Goal: Information Seeking & Learning: Learn about a topic

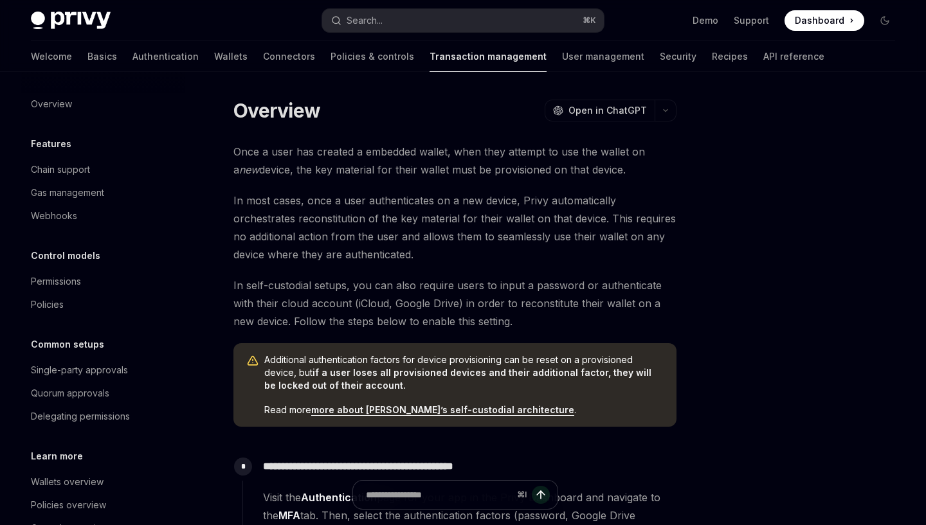
type textarea "*"
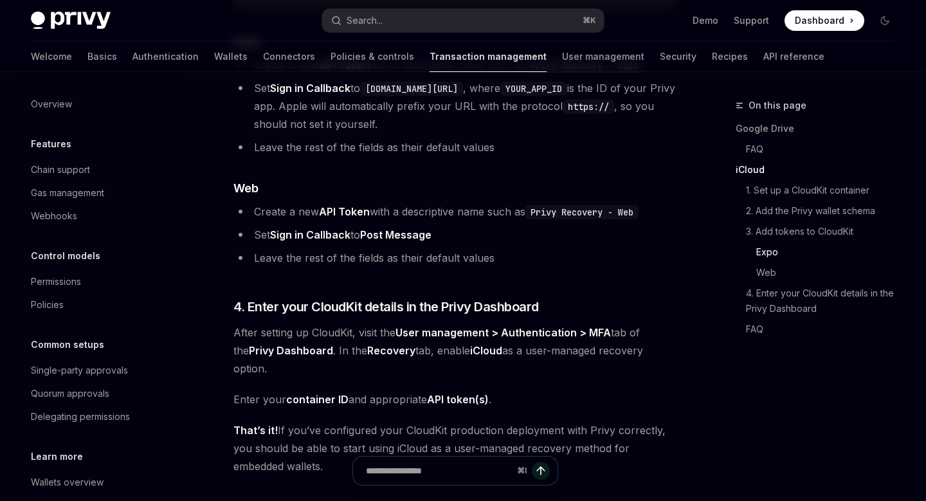
scroll to position [2044, 0]
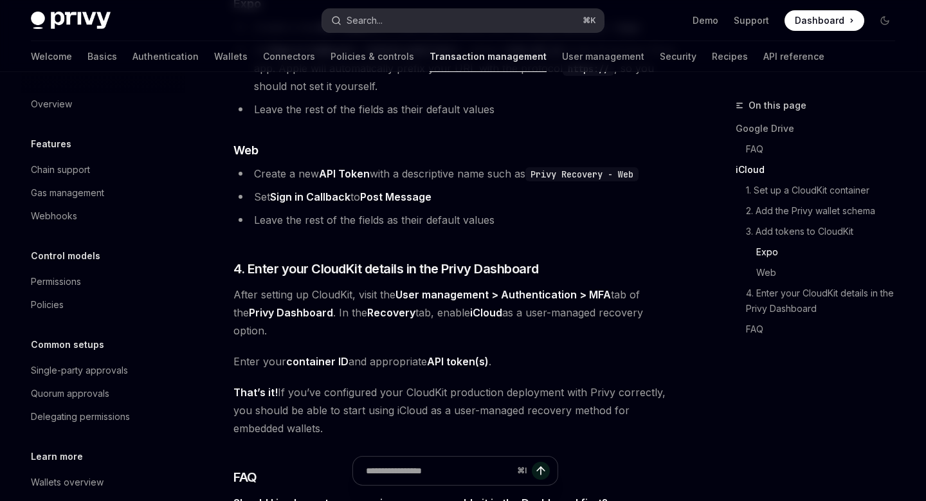
click at [509, 22] on button "Search... ⌘ K" at bounding box center [462, 20] width 281 height 23
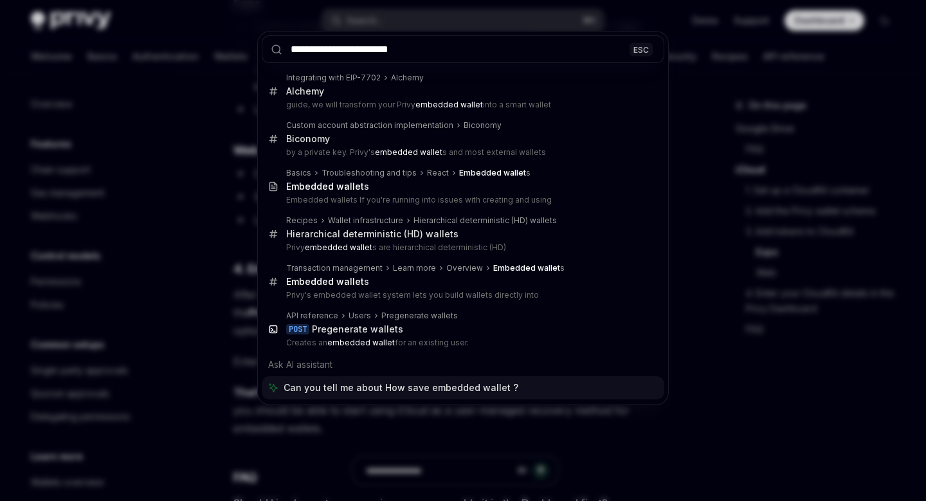
type input "**********"
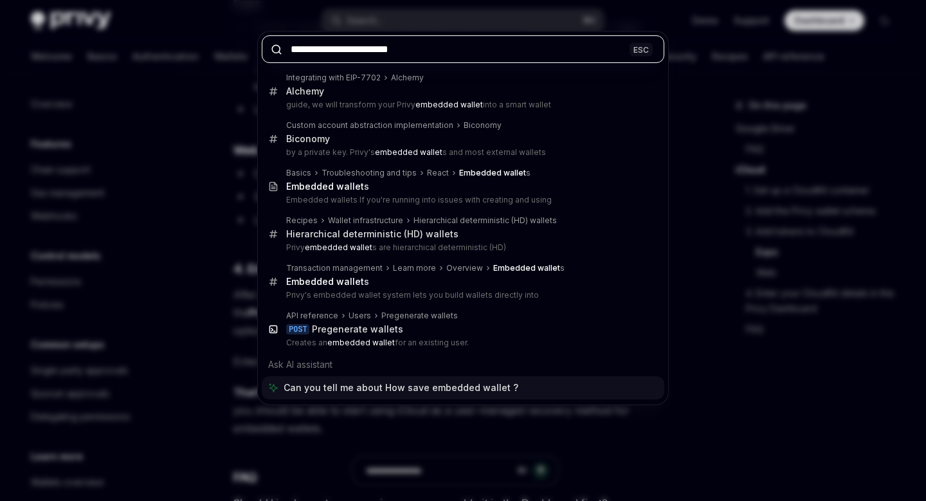
type textarea "*"
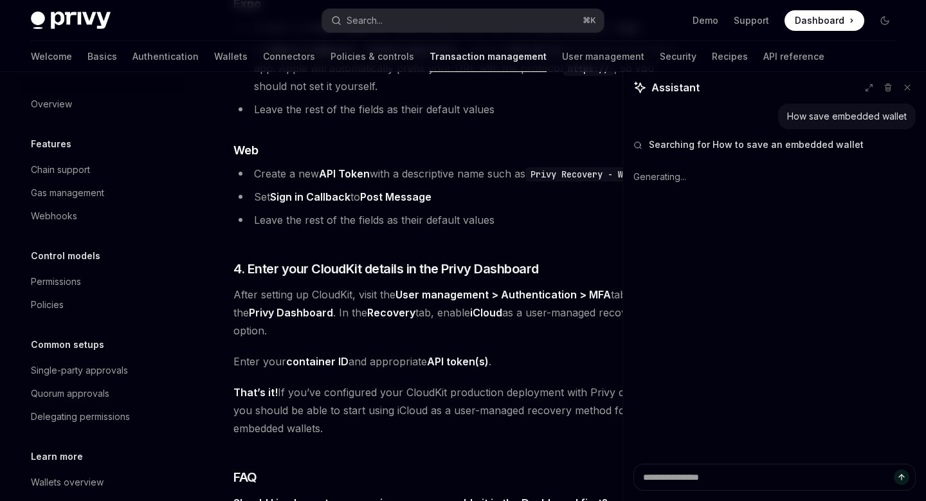
type textarea "*"
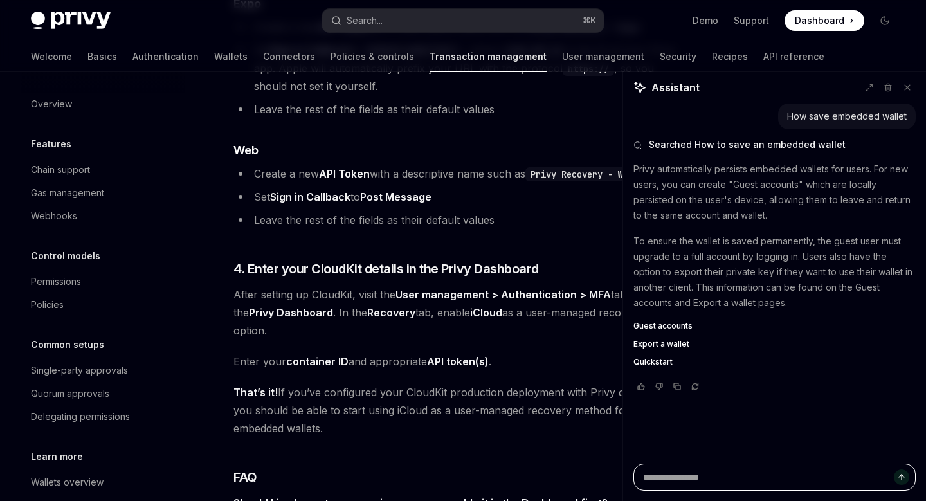
click at [709, 477] on textarea "Ask a question..." at bounding box center [774, 477] width 282 height 27
click at [673, 343] on span "Export a wallet" at bounding box center [661, 344] width 56 height 10
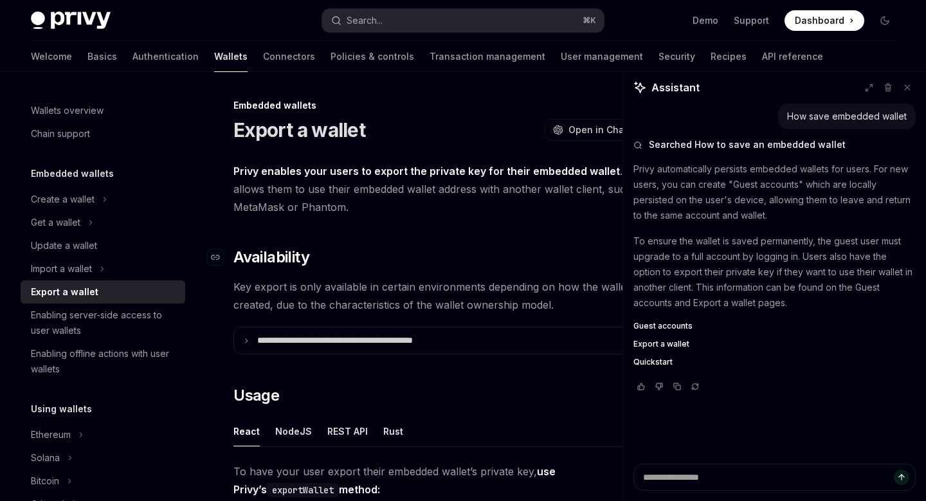
click at [494, 260] on h2 "​ Availability" at bounding box center [454, 257] width 443 height 21
click at [550, 184] on span "Privy enables your users to export the private key for their embedded wallet . …" at bounding box center [454, 189] width 443 height 54
click at [907, 87] on icon at bounding box center [907, 87] width 5 height 5
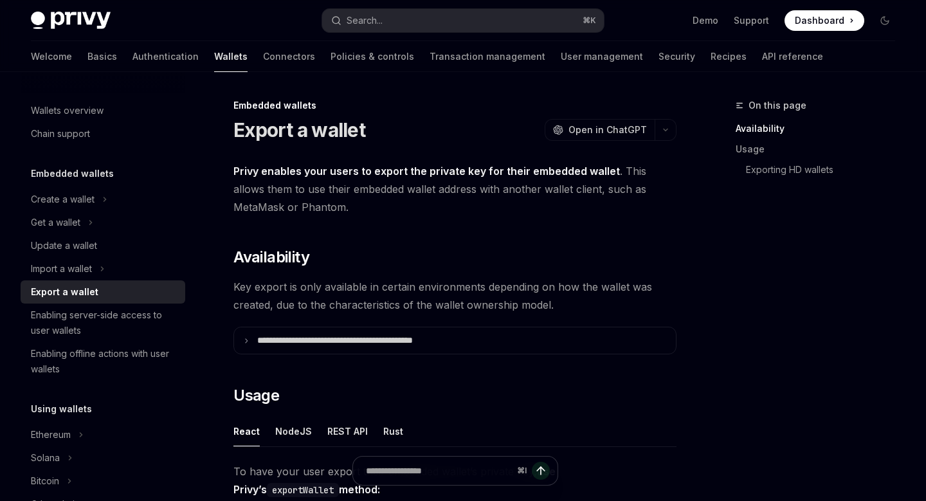
click at [611, 199] on span "Privy enables your users to export the private key for their embedded wallet . …" at bounding box center [454, 189] width 443 height 54
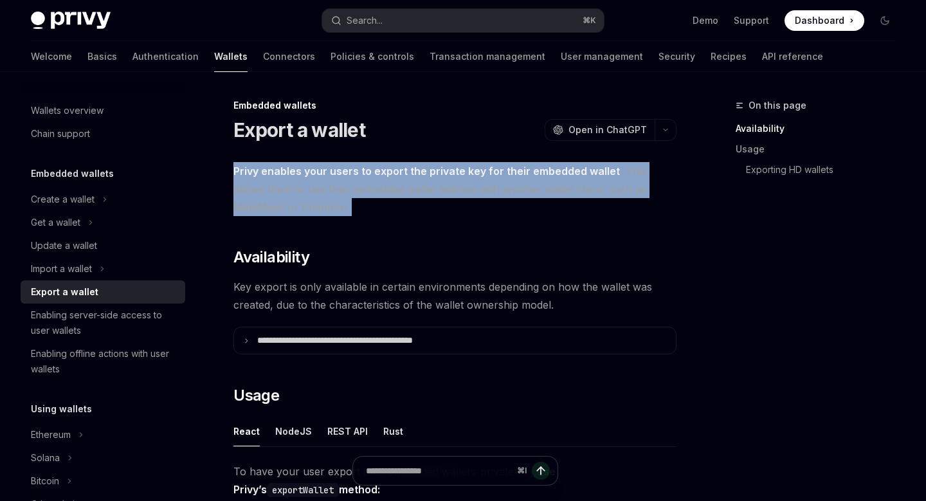
click at [611, 199] on span "Privy enables your users to export the private key for their embedded wallet . …" at bounding box center [454, 189] width 443 height 54
click at [611, 196] on span "Privy enables your users to export the private key for their embedded wallet . …" at bounding box center [454, 189] width 443 height 54
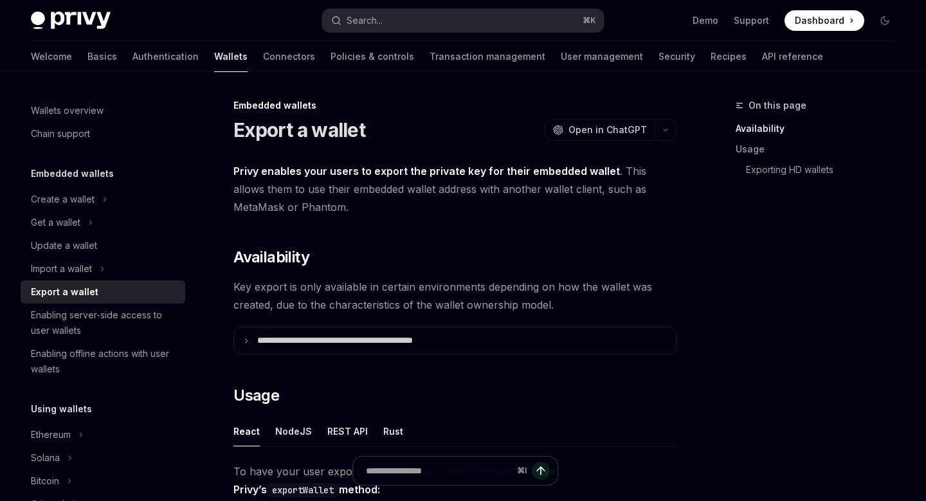
click at [611, 196] on span "Privy enables your users to export the private key for their embedded wallet . …" at bounding box center [454, 189] width 443 height 54
click at [613, 189] on span "Privy enables your users to export the private key for their embedded wallet . …" at bounding box center [454, 189] width 443 height 54
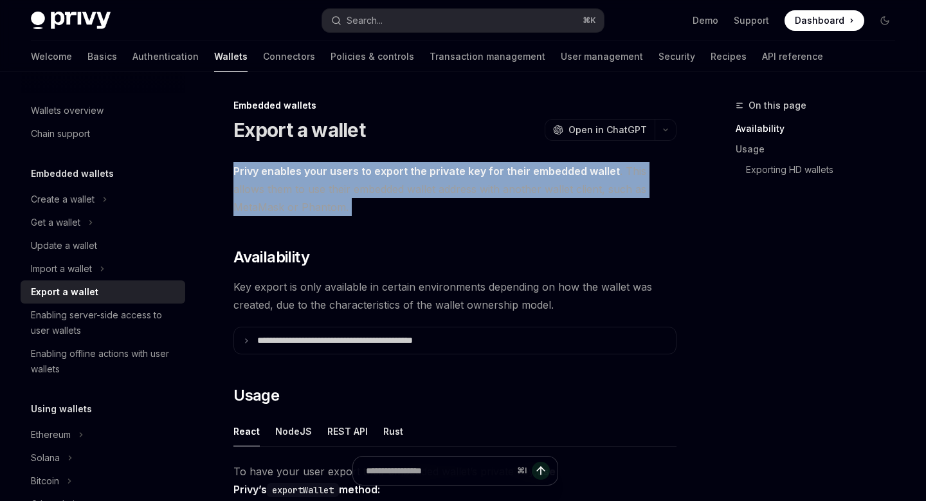
click at [613, 189] on span "Privy enables your users to export the private key for their embedded wallet . …" at bounding box center [454, 189] width 443 height 54
click at [619, 206] on span "Privy enables your users to export the private key for their embedded wallet . …" at bounding box center [454, 189] width 443 height 54
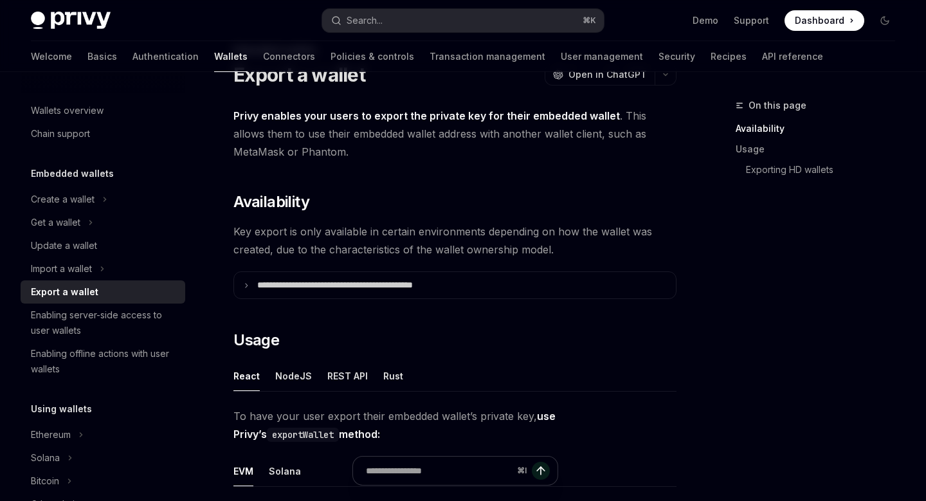
scroll to position [56, 0]
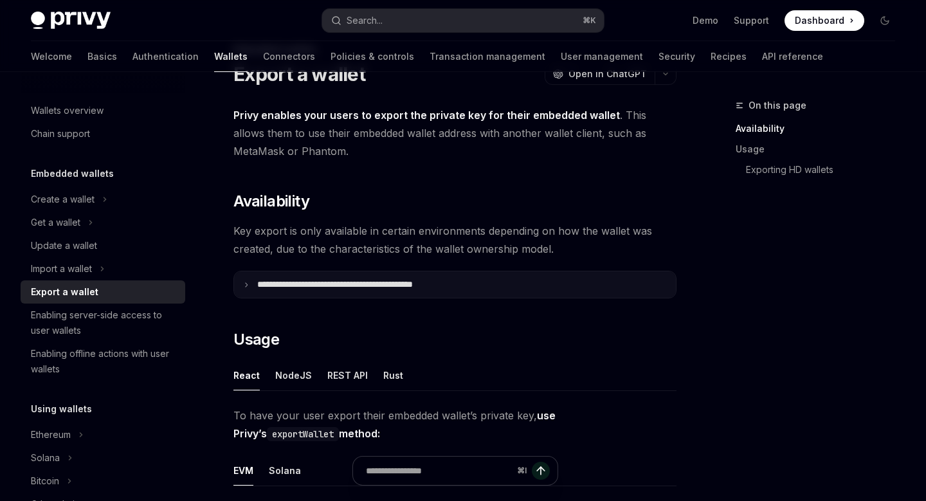
click at [577, 290] on summary "**********" at bounding box center [455, 284] width 442 height 26
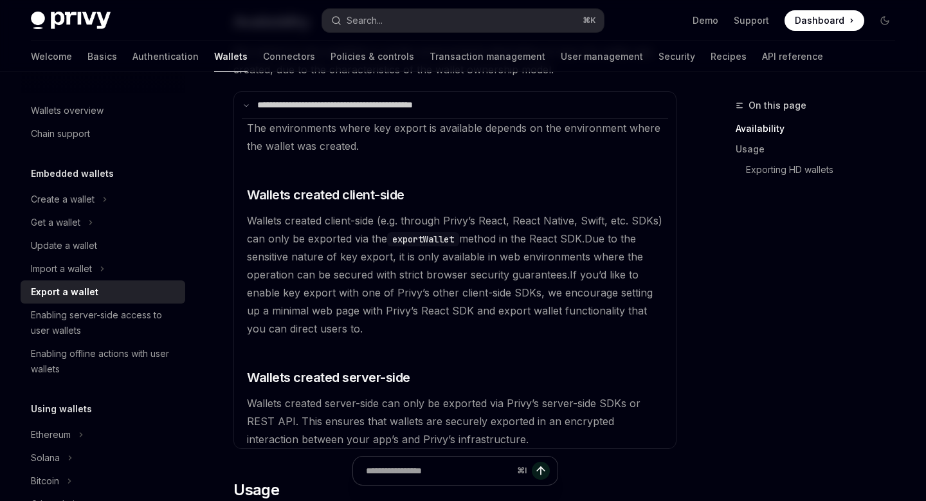
scroll to position [203, 0]
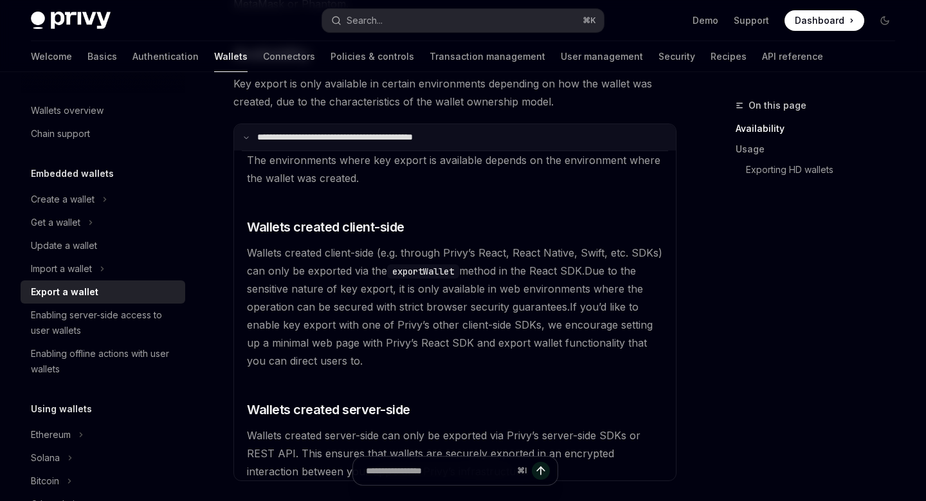
click at [530, 140] on summary "**********" at bounding box center [455, 137] width 442 height 26
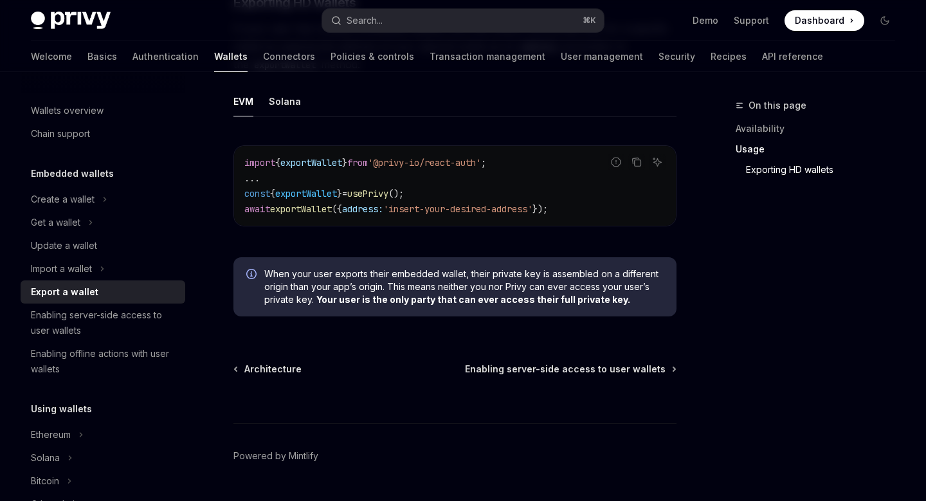
scroll to position [1344, 0]
click at [73, 271] on div "Import a wallet" at bounding box center [61, 268] width 61 height 15
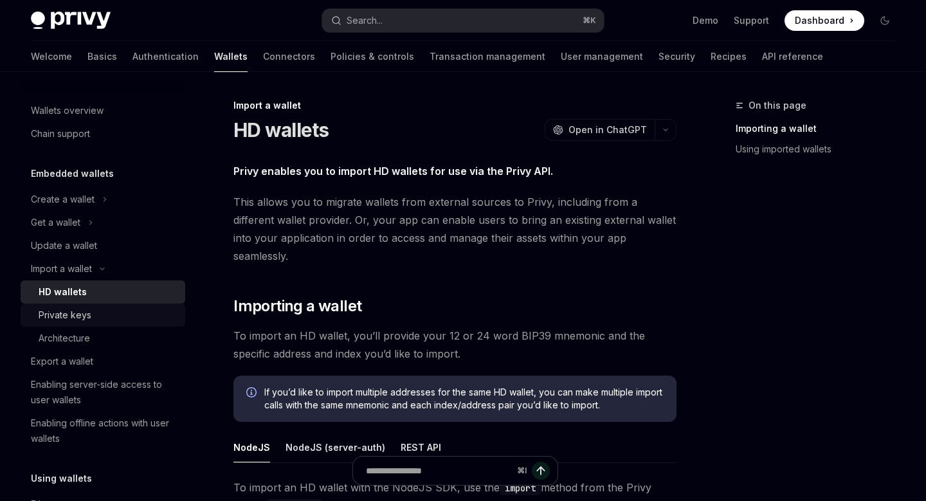
click at [108, 317] on div "Private keys" at bounding box center [108, 314] width 139 height 15
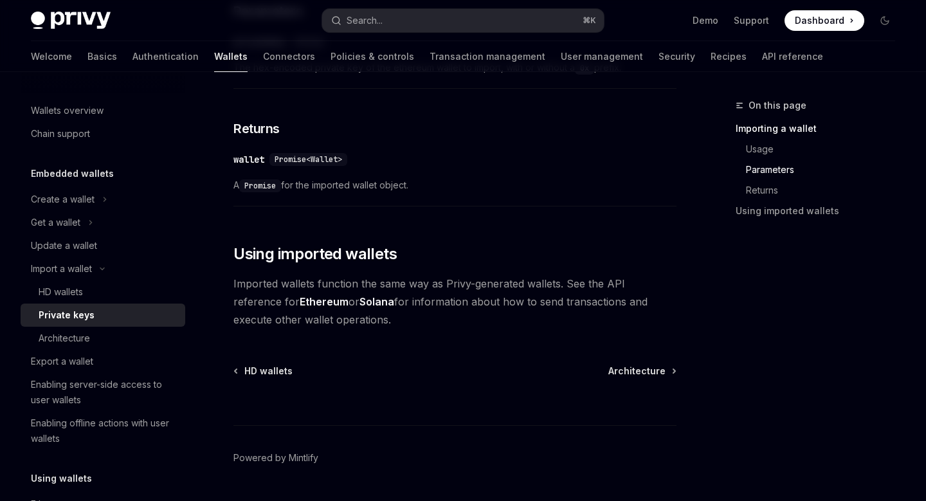
scroll to position [716, 0]
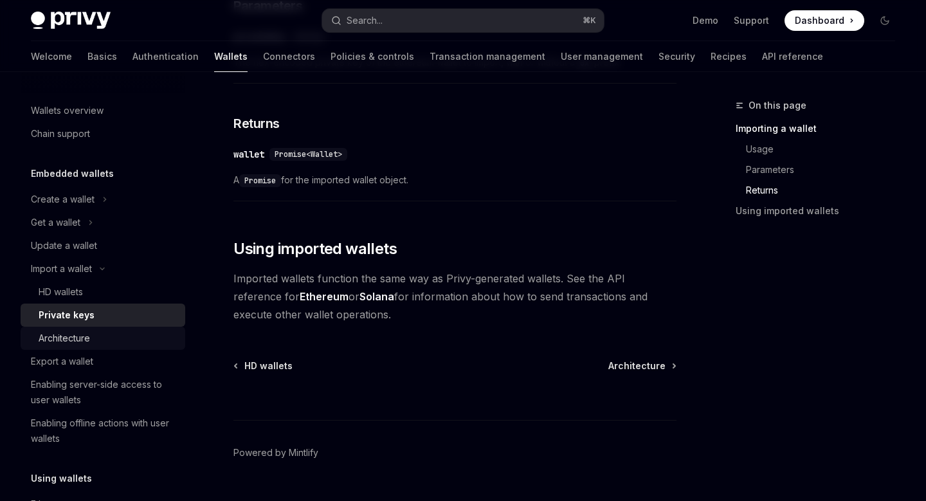
click at [102, 340] on div "Architecture" at bounding box center [108, 337] width 139 height 15
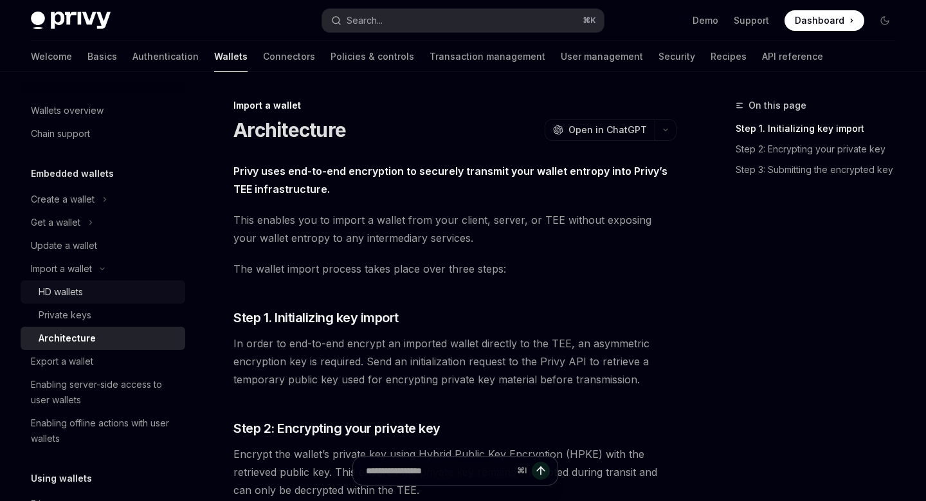
click at [90, 294] on div "HD wallets" at bounding box center [108, 291] width 139 height 15
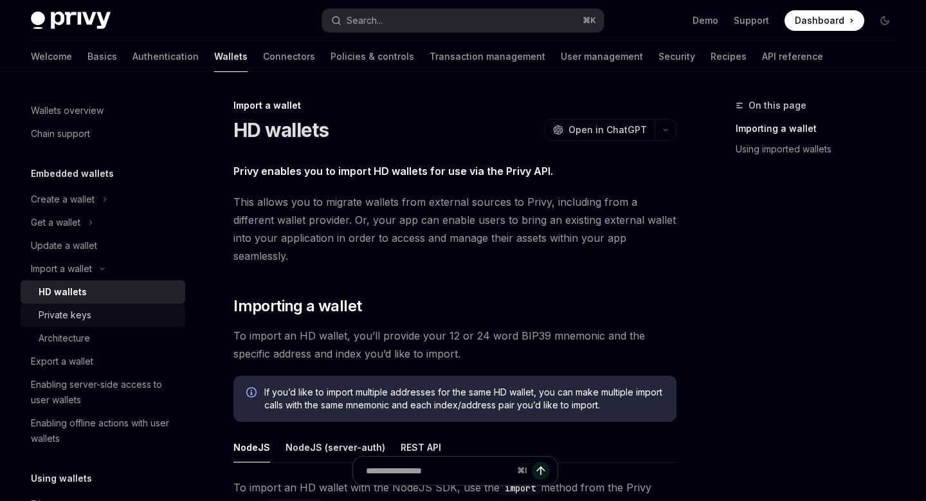
click at [95, 318] on div "Private keys" at bounding box center [108, 314] width 139 height 15
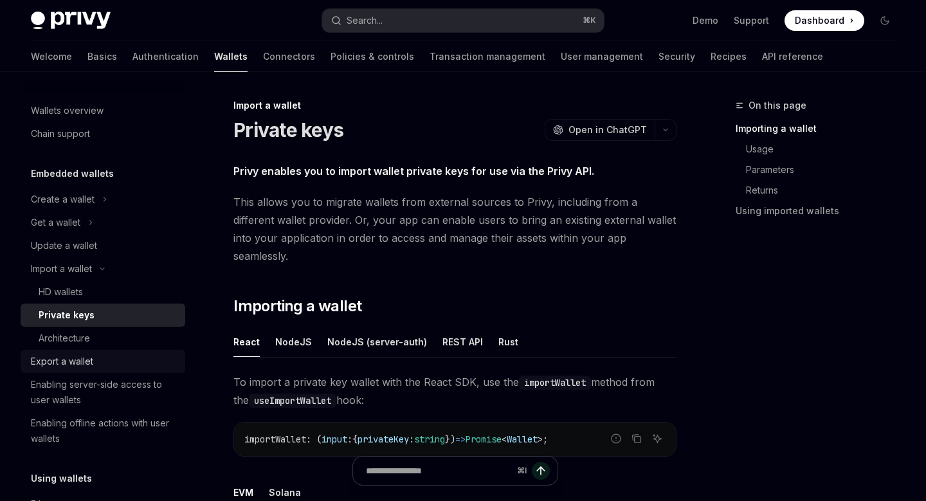
click at [113, 363] on div "Export a wallet" at bounding box center [104, 361] width 147 height 15
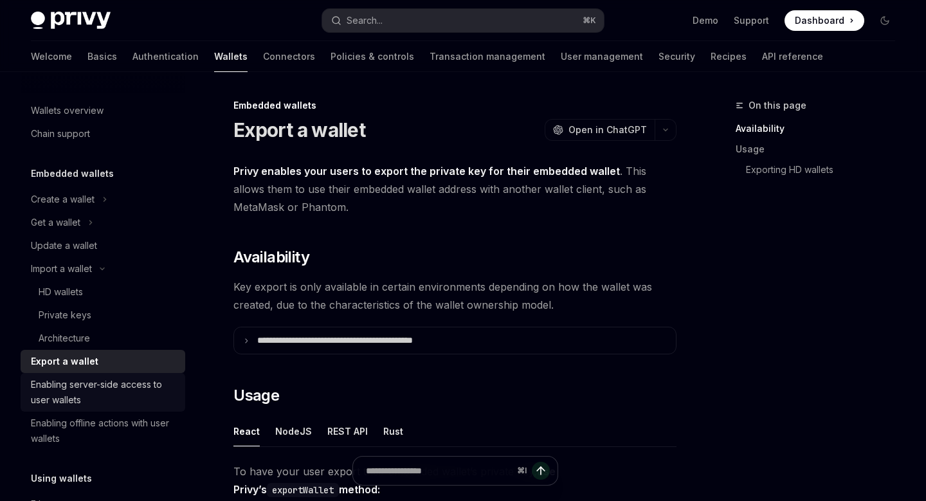
click at [114, 381] on div "Enabling server-side access to user wallets" at bounding box center [104, 392] width 147 height 31
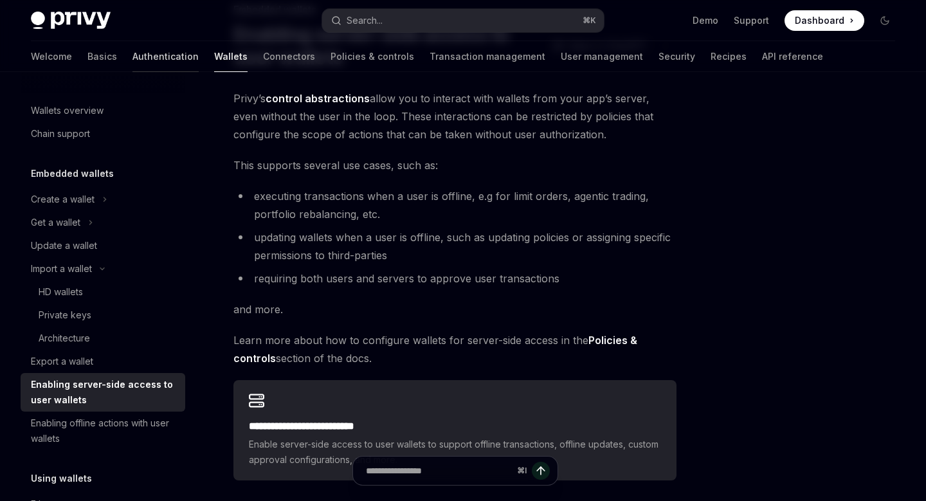
click at [132, 61] on link "Authentication" at bounding box center [165, 56] width 66 height 31
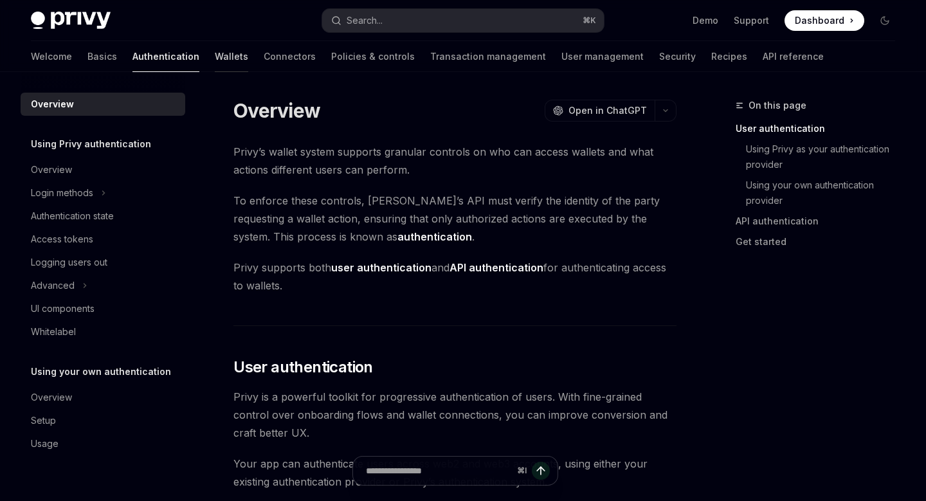
click at [215, 66] on link "Wallets" at bounding box center [231, 56] width 33 height 31
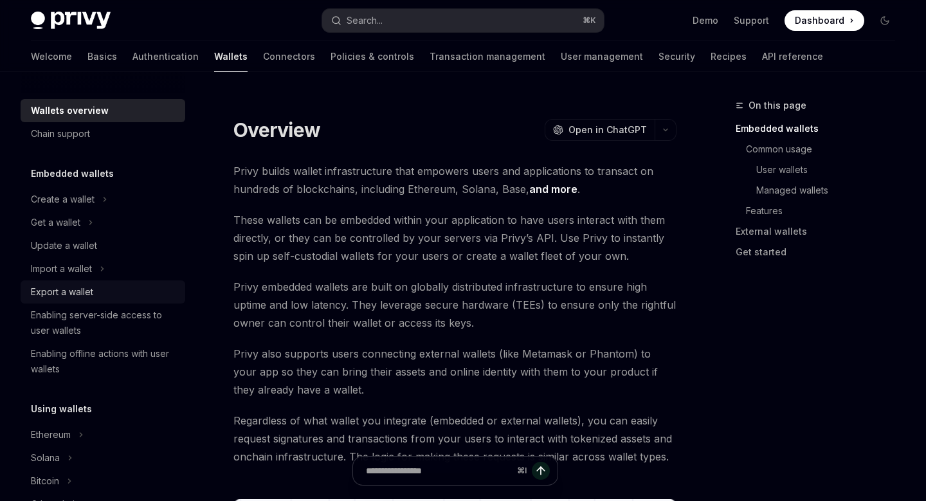
click at [118, 293] on div "Export a wallet" at bounding box center [104, 291] width 147 height 15
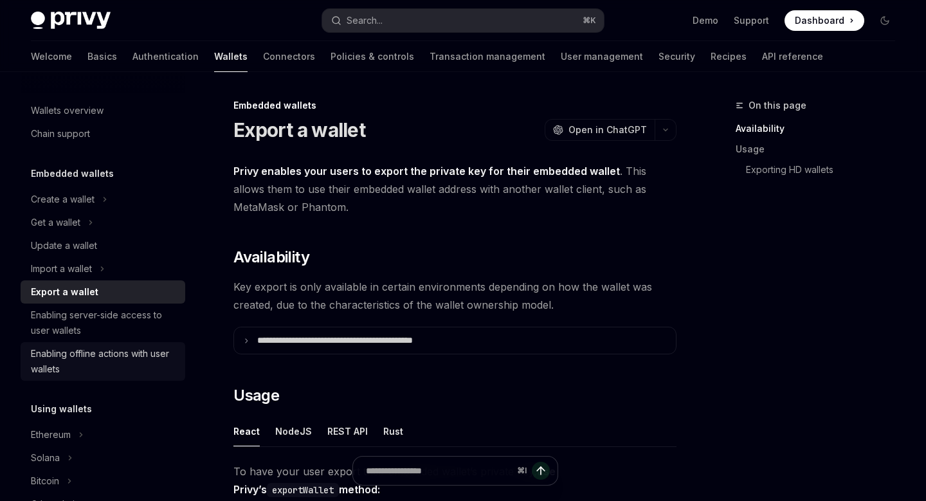
click at [157, 351] on div "Enabling offline actions with user wallets" at bounding box center [104, 361] width 147 height 31
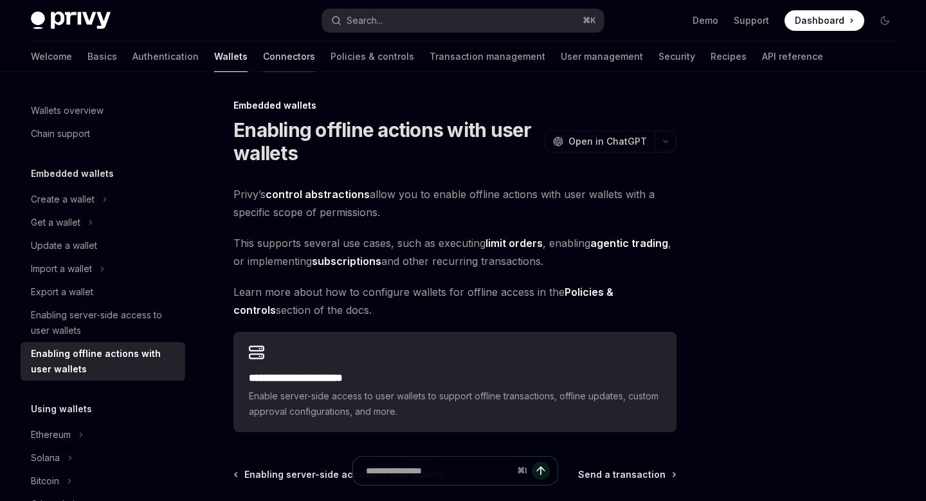
click at [263, 57] on link "Connectors" at bounding box center [289, 56] width 52 height 31
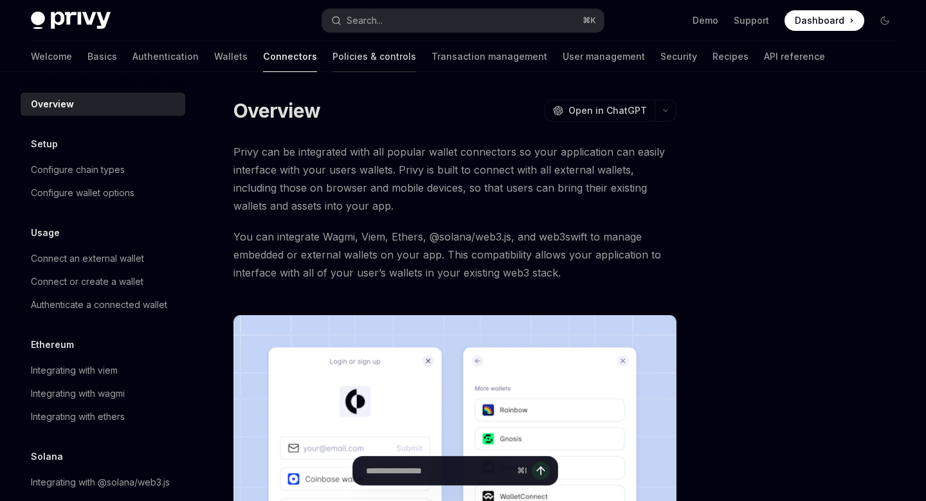
click at [332, 58] on link "Policies & controls" at bounding box center [374, 56] width 84 height 31
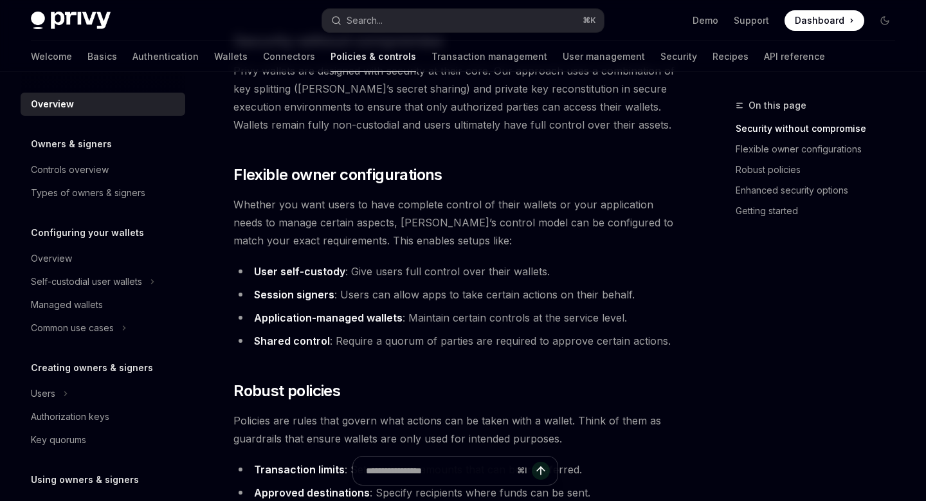
scroll to position [202, 0]
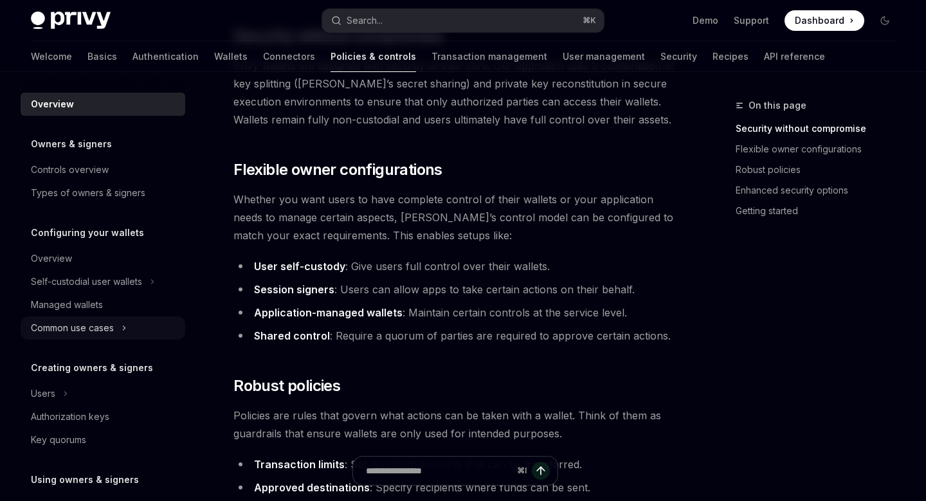
click at [104, 329] on div "Common use cases" at bounding box center [72, 327] width 83 height 15
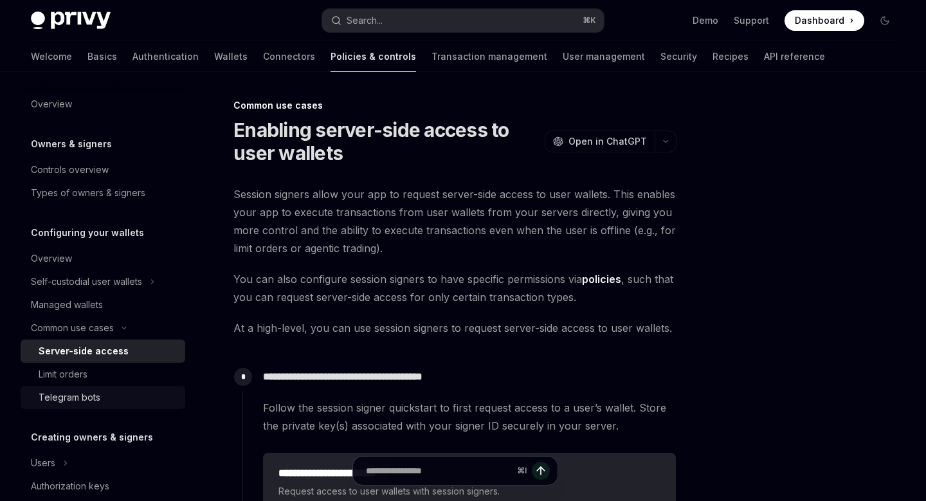
click at [115, 390] on div "Telegram bots" at bounding box center [108, 397] width 139 height 15
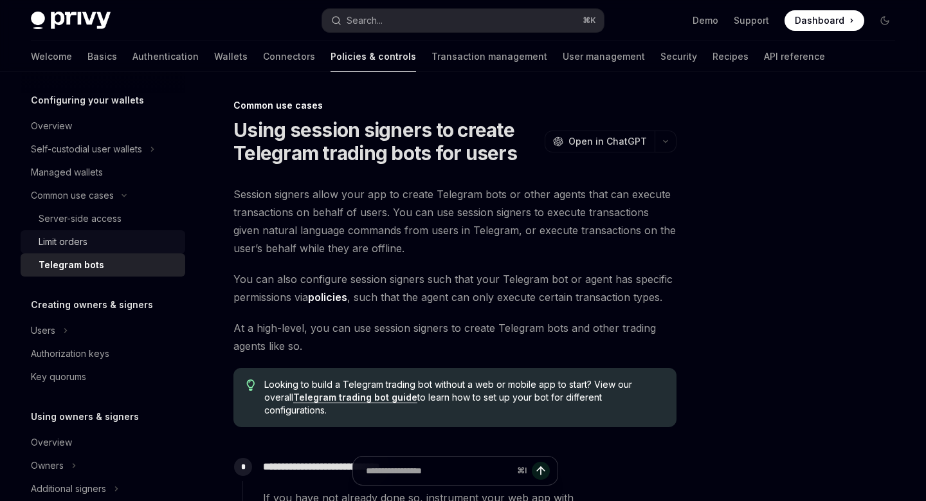
scroll to position [133, 0]
click at [92, 341] on button "Users" at bounding box center [103, 329] width 165 height 23
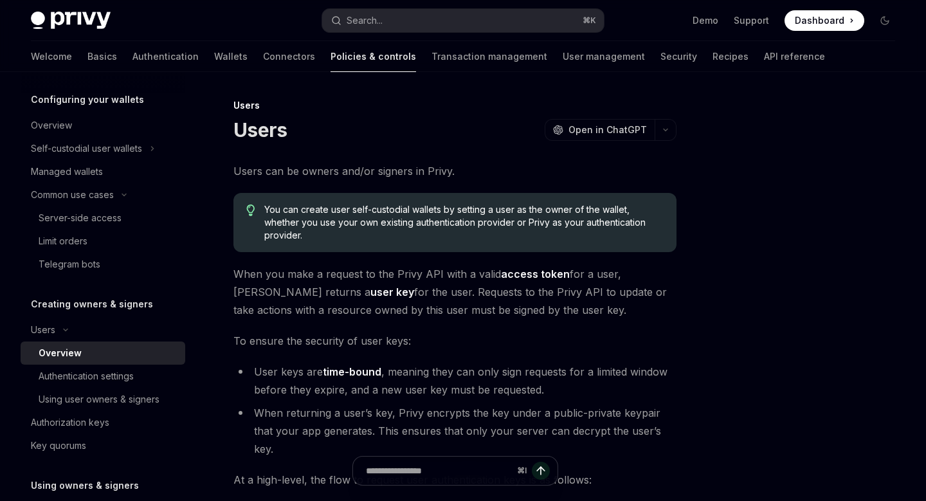
click at [94, 356] on div "Overview" at bounding box center [108, 352] width 139 height 15
click at [94, 330] on button "Users" at bounding box center [103, 329] width 165 height 23
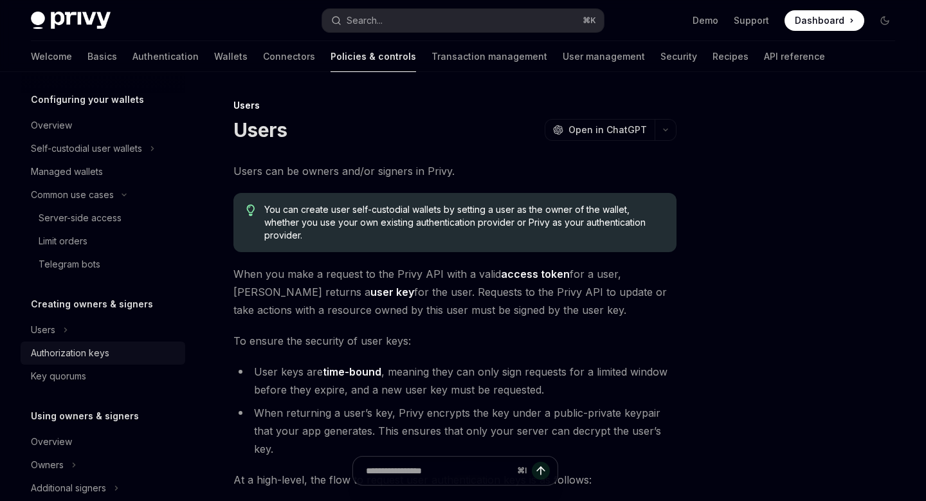
click at [100, 350] on div "Authorization keys" at bounding box center [70, 352] width 78 height 15
type textarea "*"
